Goal: Information Seeking & Learning: Learn about a topic

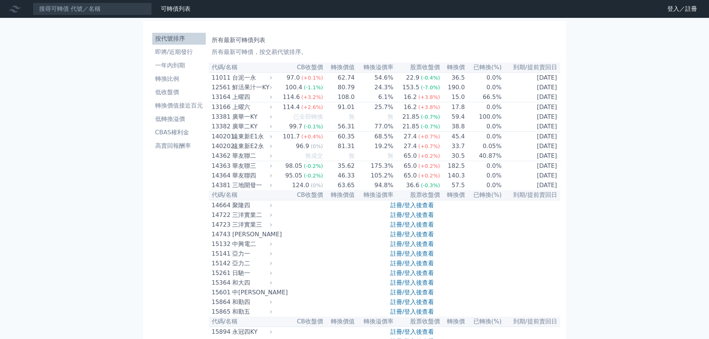
click at [62, 0] on nav "可轉債列表 財務數據 可轉債列表 財務數據 登入／註冊 登入／註冊" at bounding box center [354, 9] width 709 height 18
click at [65, 11] on input at bounding box center [92, 9] width 119 height 13
click at [34, 6] on input at bounding box center [92, 9] width 119 height 13
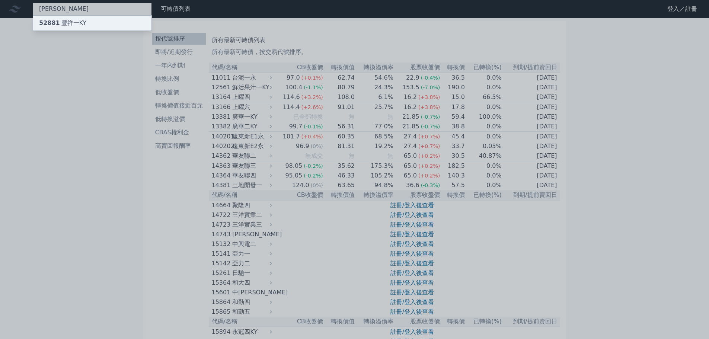
type input "豐祥"
click at [93, 20] on div "52881 豐祥一KY" at bounding box center [92, 23] width 118 height 15
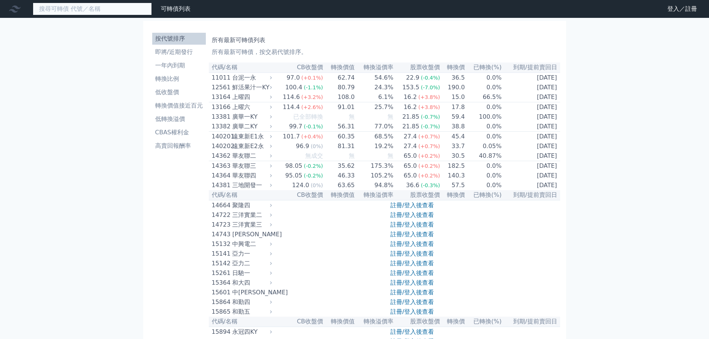
click at [74, 5] on input at bounding box center [92, 9] width 119 height 13
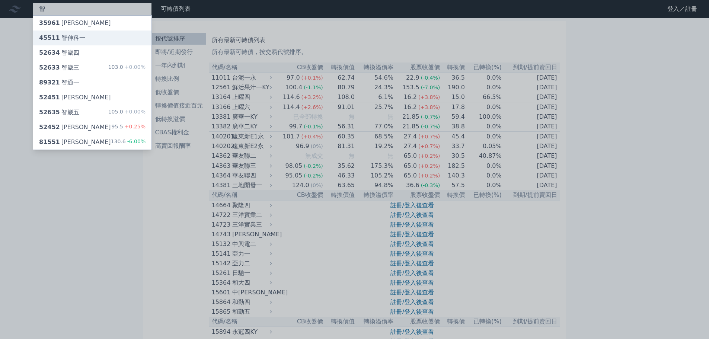
type input "智"
click at [55, 37] on span "45511" at bounding box center [49, 37] width 21 height 7
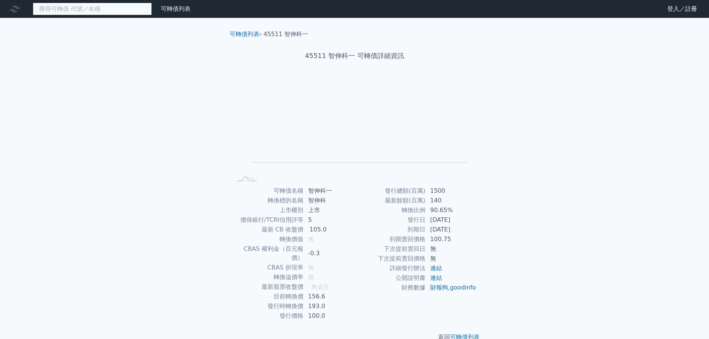
click at [56, 11] on input at bounding box center [92, 9] width 119 height 13
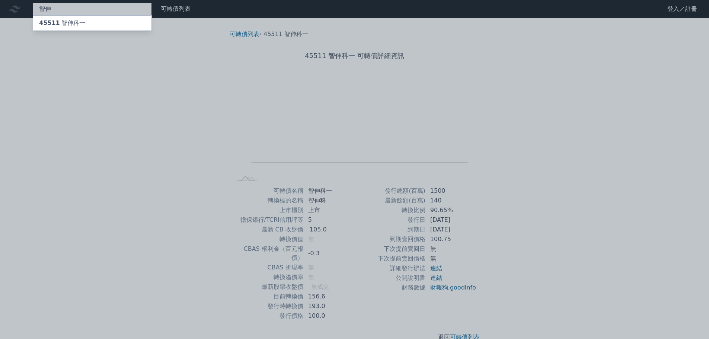
type input "智"
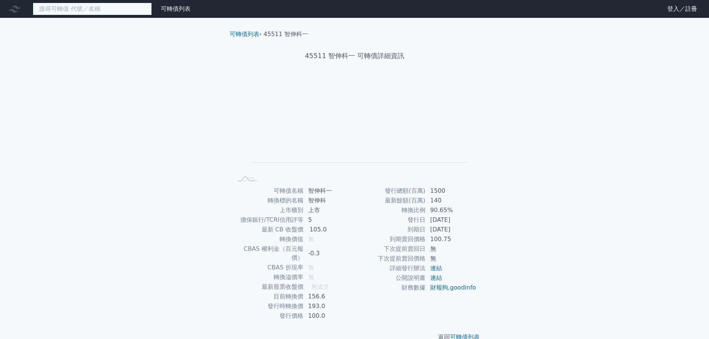
type input "智"
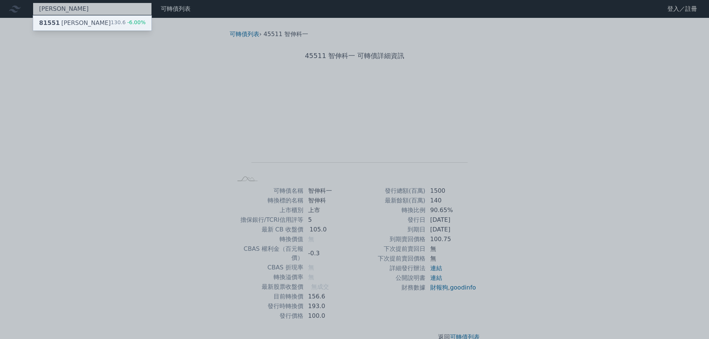
type input "[PERSON_NAME]"
click at [57, 20] on span "81551" at bounding box center [49, 22] width 21 height 7
